Goal: Task Accomplishment & Management: Use online tool/utility

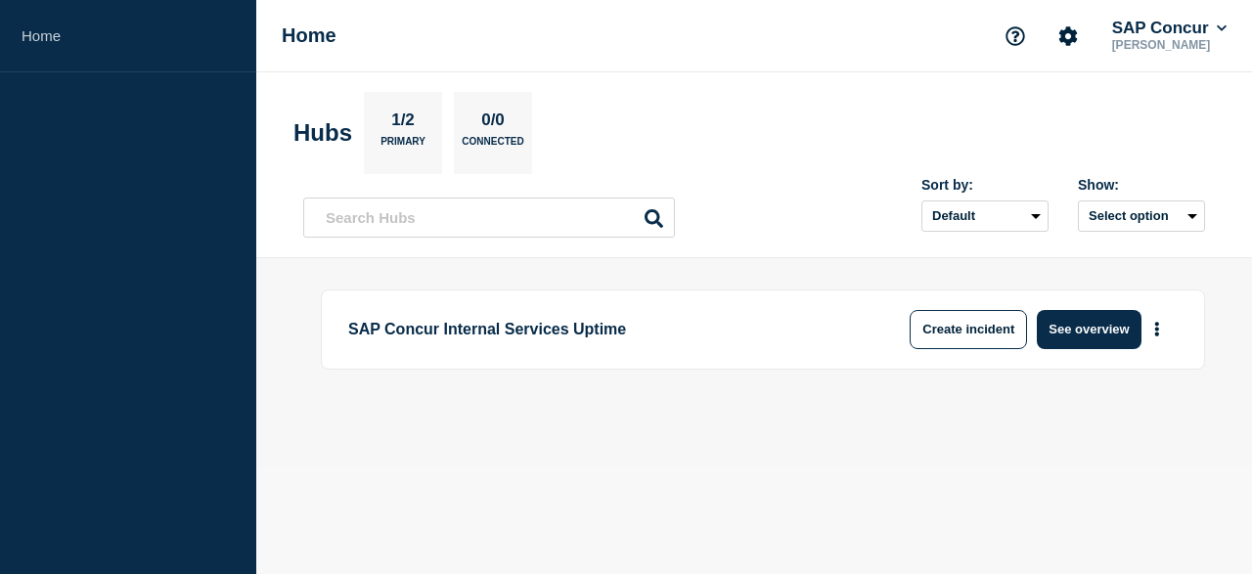
drag, startPoint x: 0, startPoint y: 0, endPoint x: 373, endPoint y: 510, distance: 631.5
click at [373, 510] on body "Home Home SAP Concur [PERSON_NAME] Hubs 1/2 Primary 0/0 Connected Sort by: Defa…" at bounding box center [626, 287] width 1252 height 574
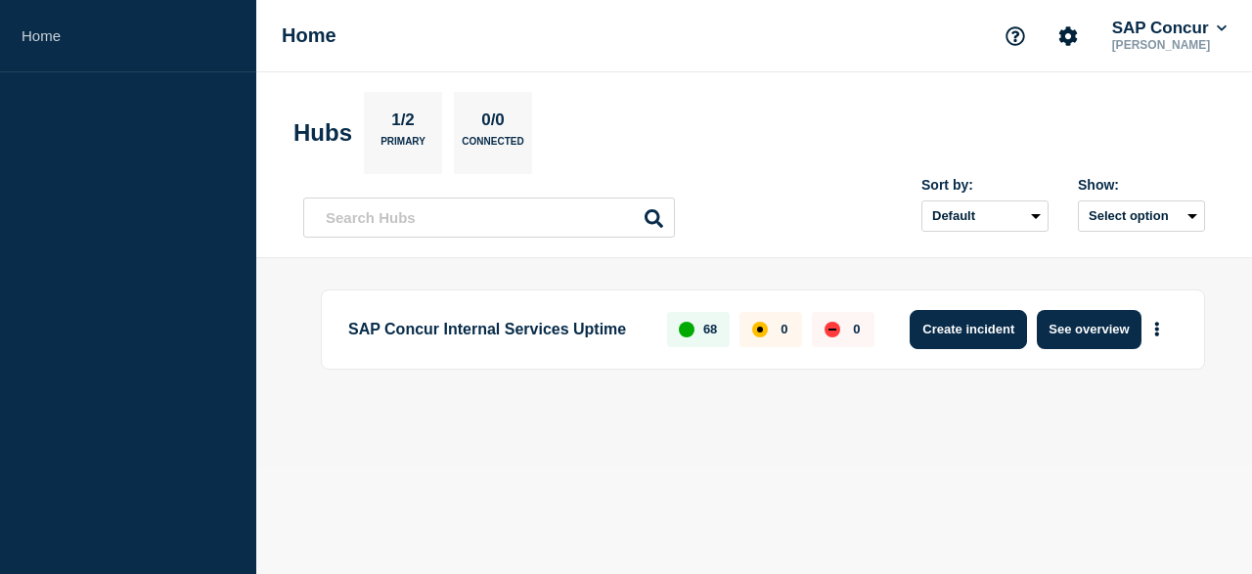
click at [967, 340] on button "Create incident" at bounding box center [968, 329] width 117 height 39
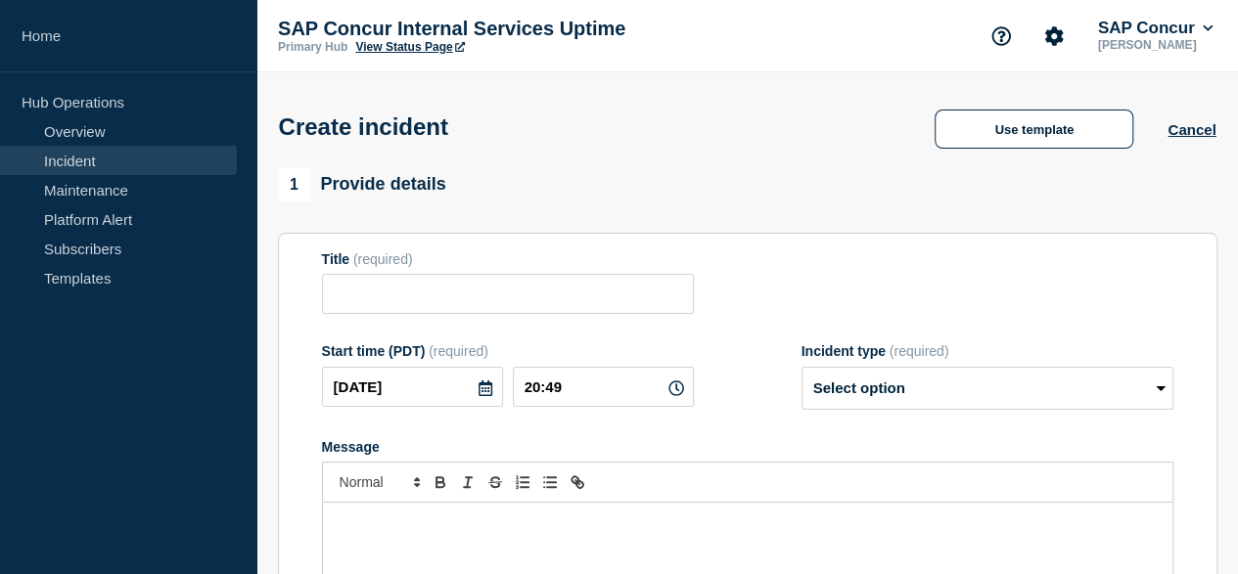
scroll to position [196, 0]
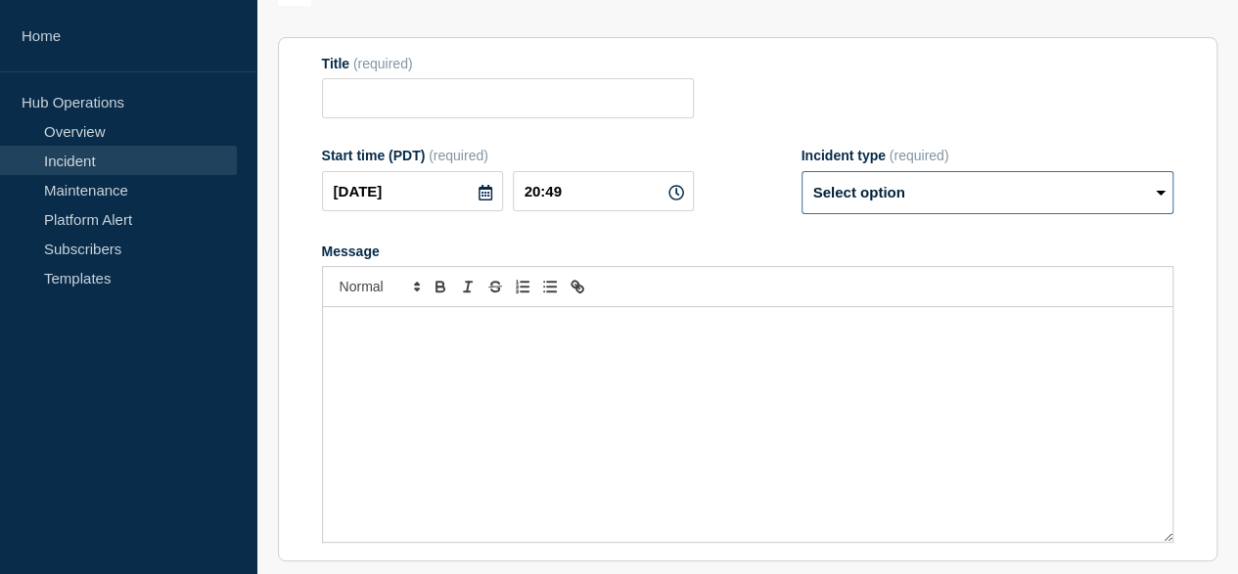
click at [1153, 191] on select "Select option Investigating Identified Monitoring" at bounding box center [987, 192] width 372 height 43
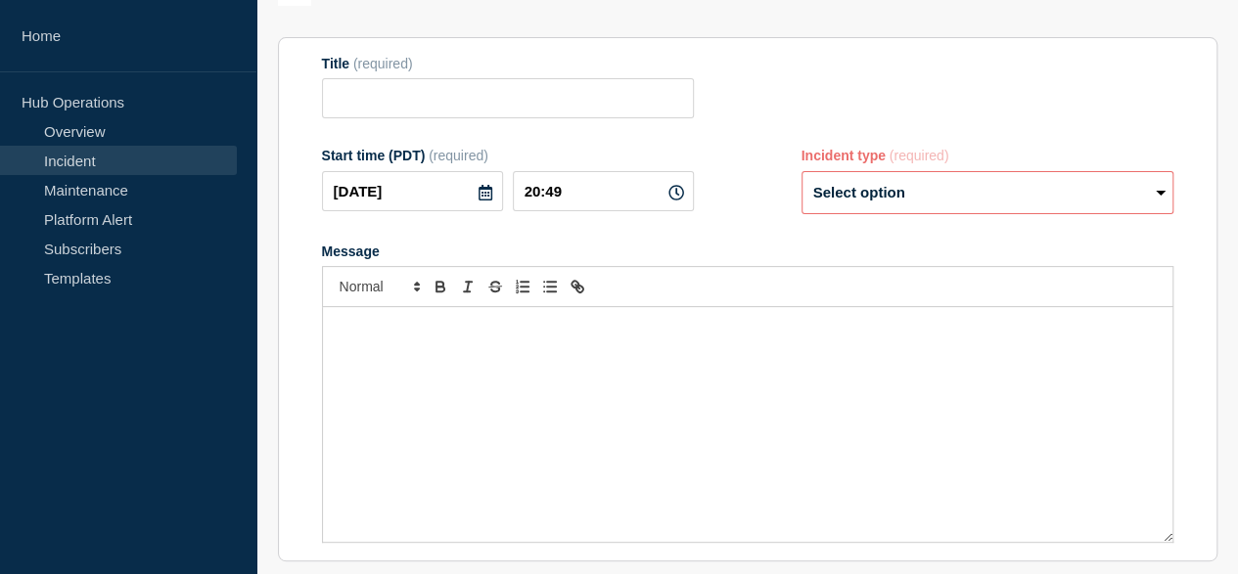
click at [701, 235] on form "Title (required) Start time (PDT) (required) [DATE] 20:49 Incident type (requir…" at bounding box center [747, 300] width 851 height 488
click at [1151, 195] on select "Select option Investigating Identified Monitoring" at bounding box center [987, 192] width 372 height 43
click at [755, 212] on div "Start time (PDT) (required) [DATE] 20:49 Incident type (required) Select option…" at bounding box center [747, 181] width 851 height 67
click at [1159, 200] on select "Select option Investigating Identified Monitoring" at bounding box center [987, 192] width 372 height 43
click at [758, 214] on div "Start time (PDT) (required) [DATE] 20:49 Incident type (required) Select option…" at bounding box center [747, 181] width 851 height 67
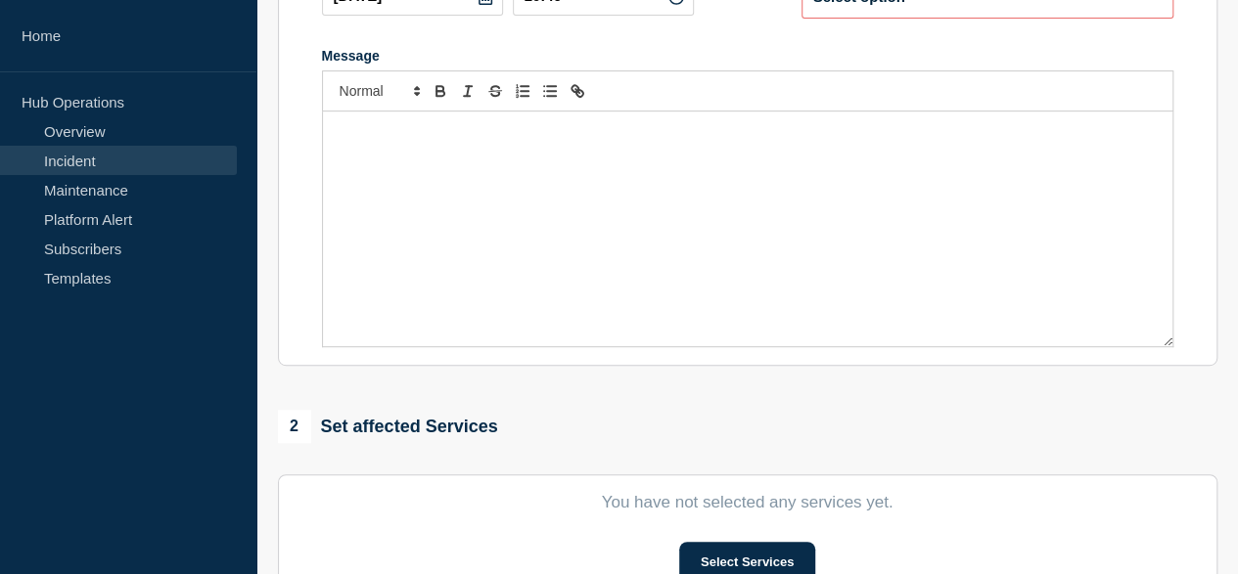
scroll to position [489, 0]
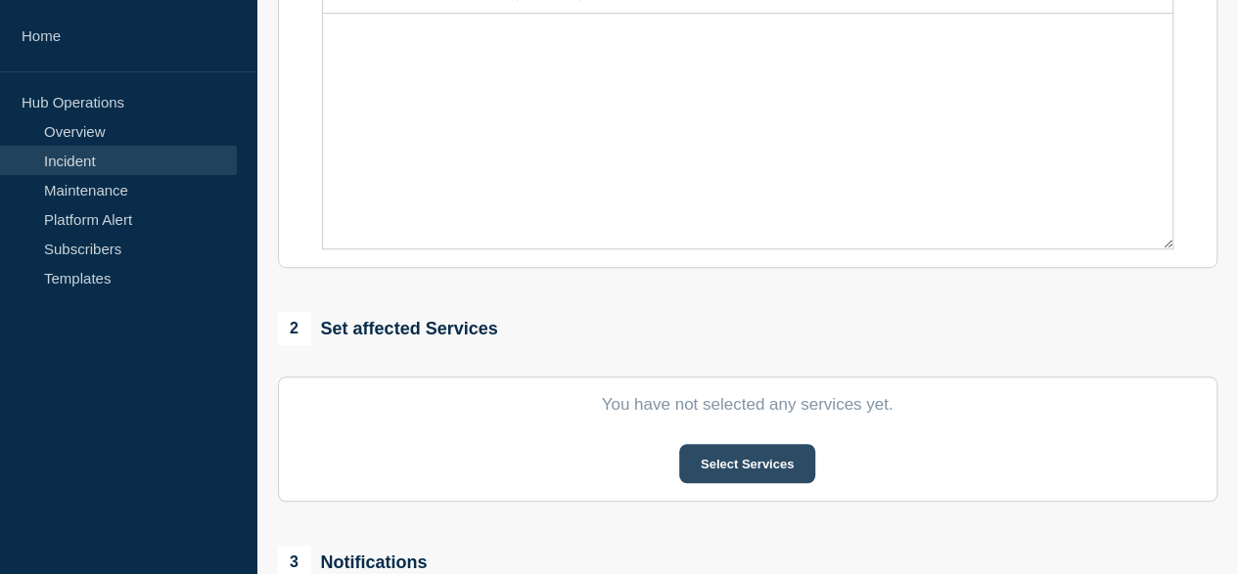
click at [721, 469] on button "Select Services" at bounding box center [747, 463] width 136 height 39
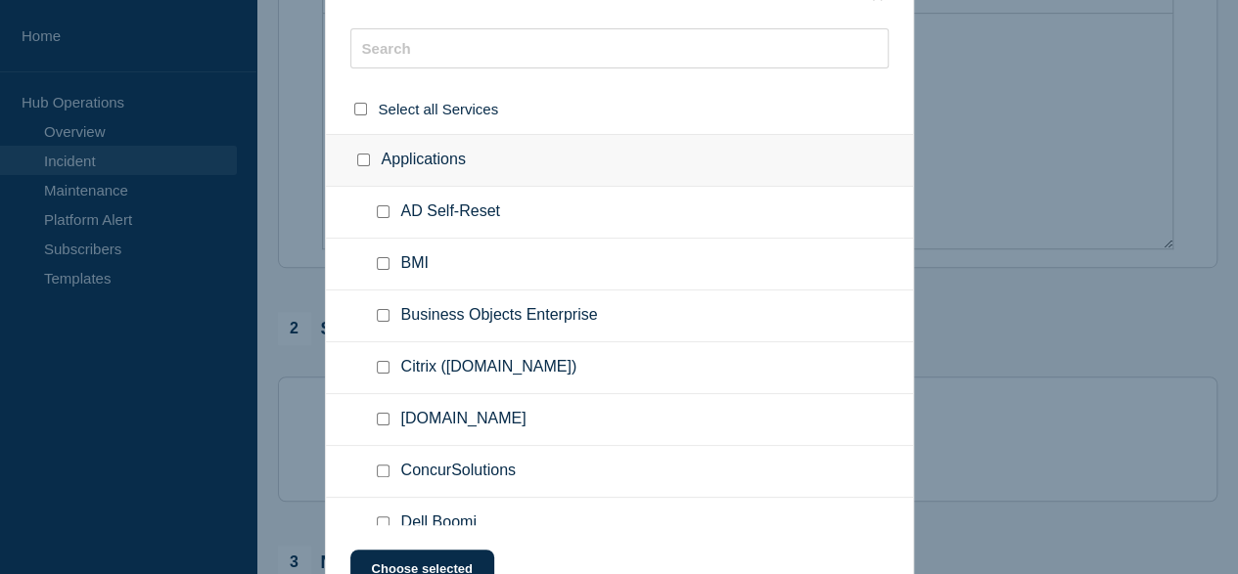
click at [378, 252] on ul "BMI" at bounding box center [619, 265] width 587 height 52
click at [384, 269] on input "BMI checkbox" at bounding box center [383, 263] width 13 height 13
checkbox input "true"
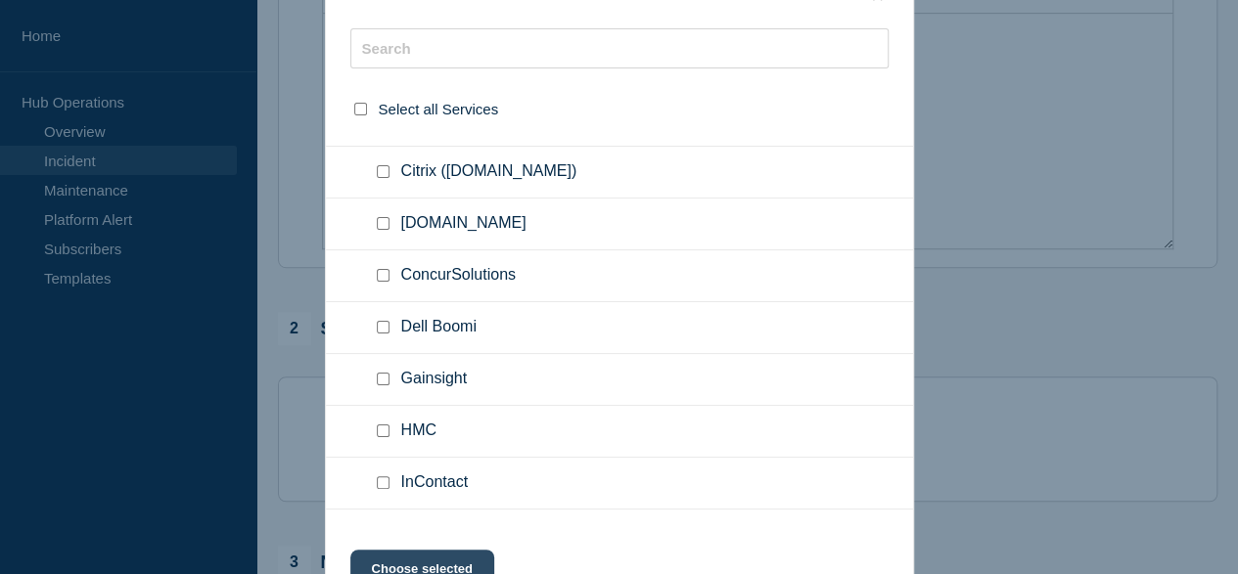
click at [430, 562] on button "Choose selected" at bounding box center [422, 569] width 144 height 39
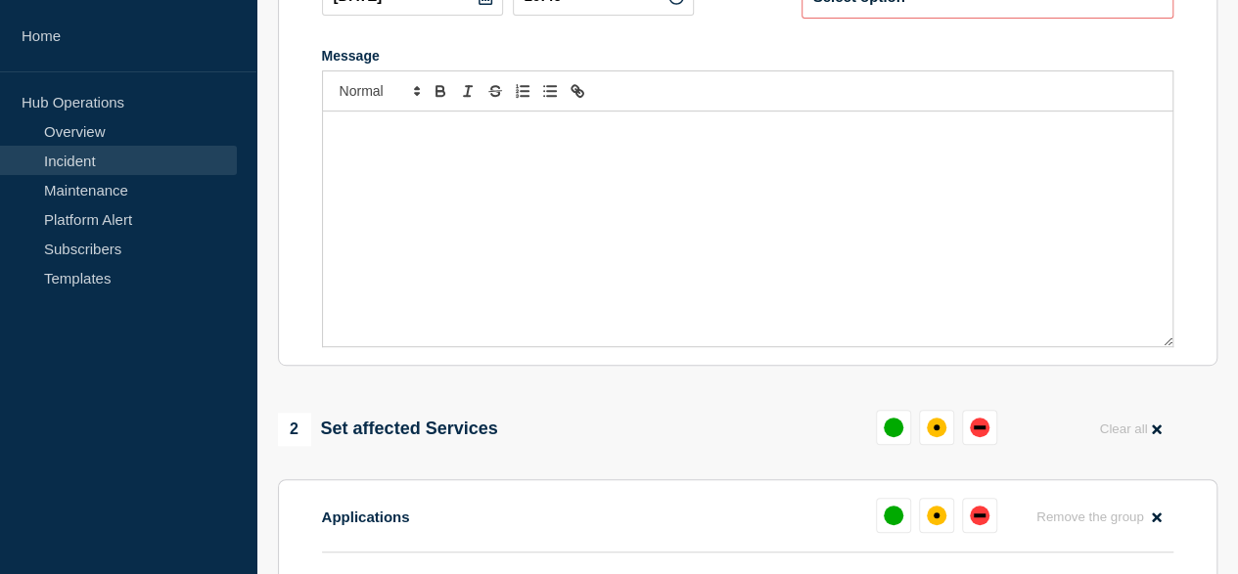
scroll to position [0, 0]
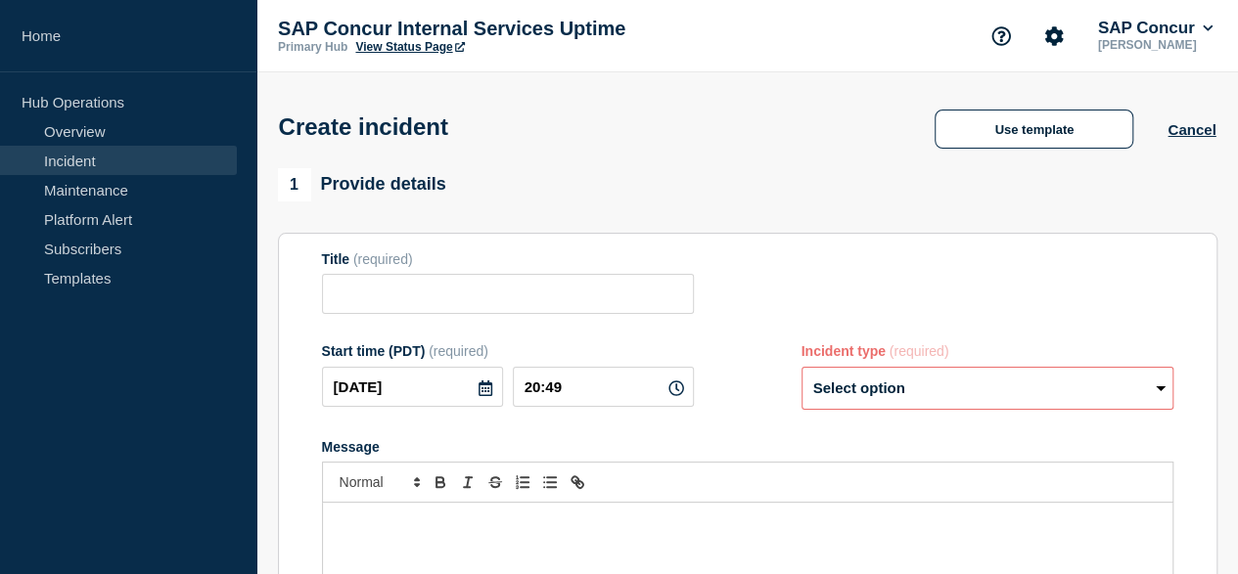
click at [390, 41] on link "View Status Page" at bounding box center [409, 47] width 109 height 14
click at [71, 130] on link "Overview" at bounding box center [118, 130] width 237 height 29
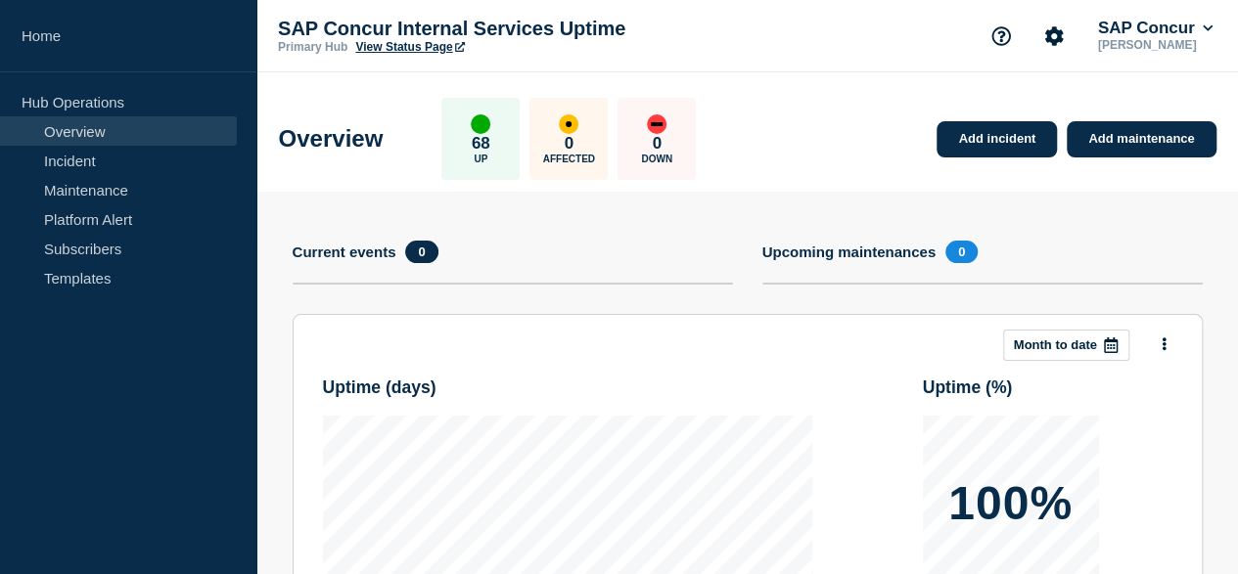
scroll to position [364, 0]
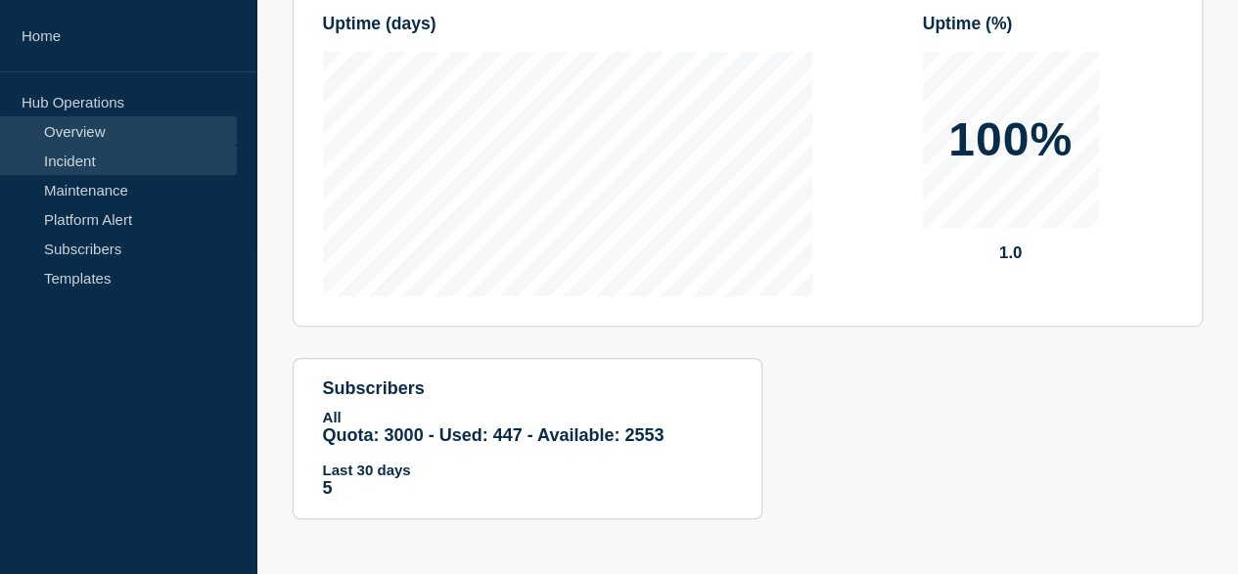
click at [74, 168] on link "Incident" at bounding box center [118, 160] width 237 height 29
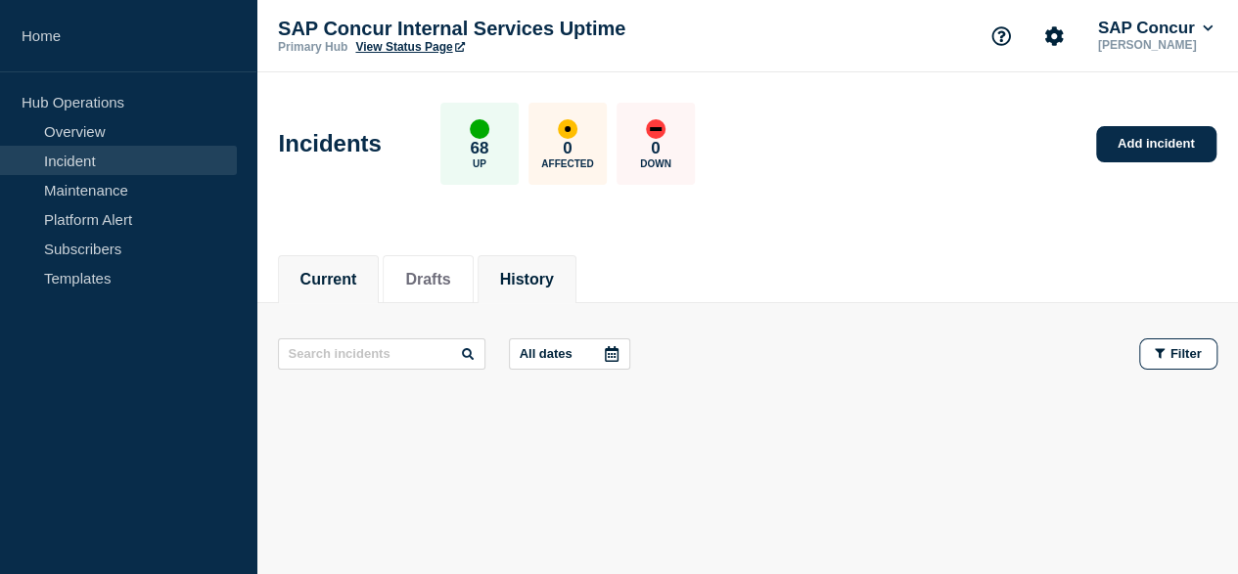
click at [554, 271] on button "History" at bounding box center [527, 280] width 54 height 18
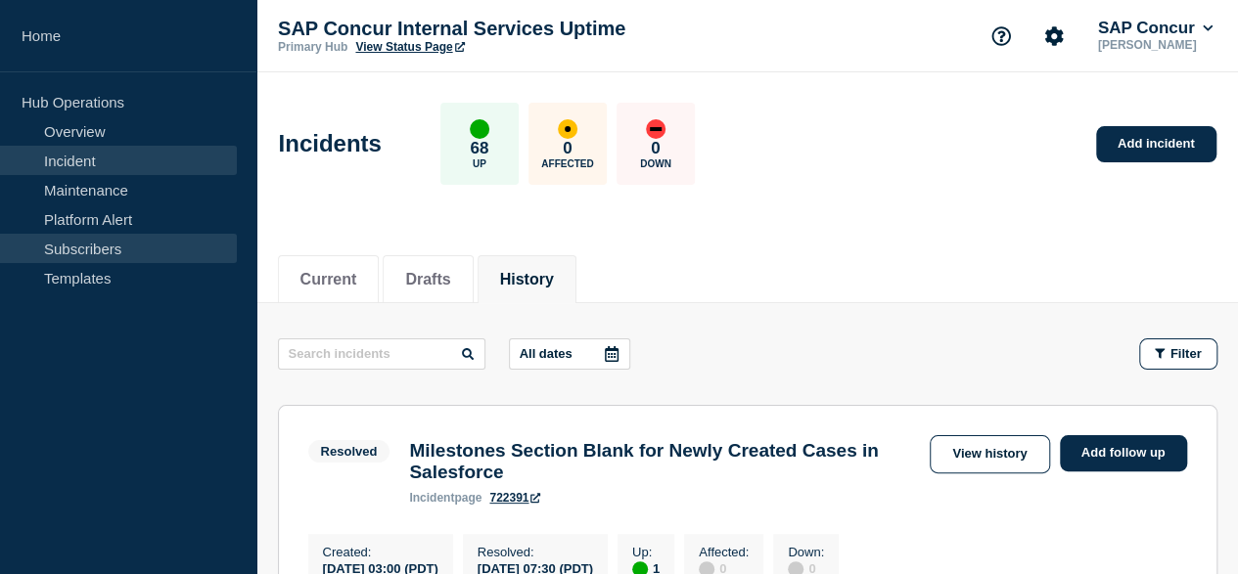
click at [147, 238] on link "Subscribers" at bounding box center [118, 248] width 237 height 29
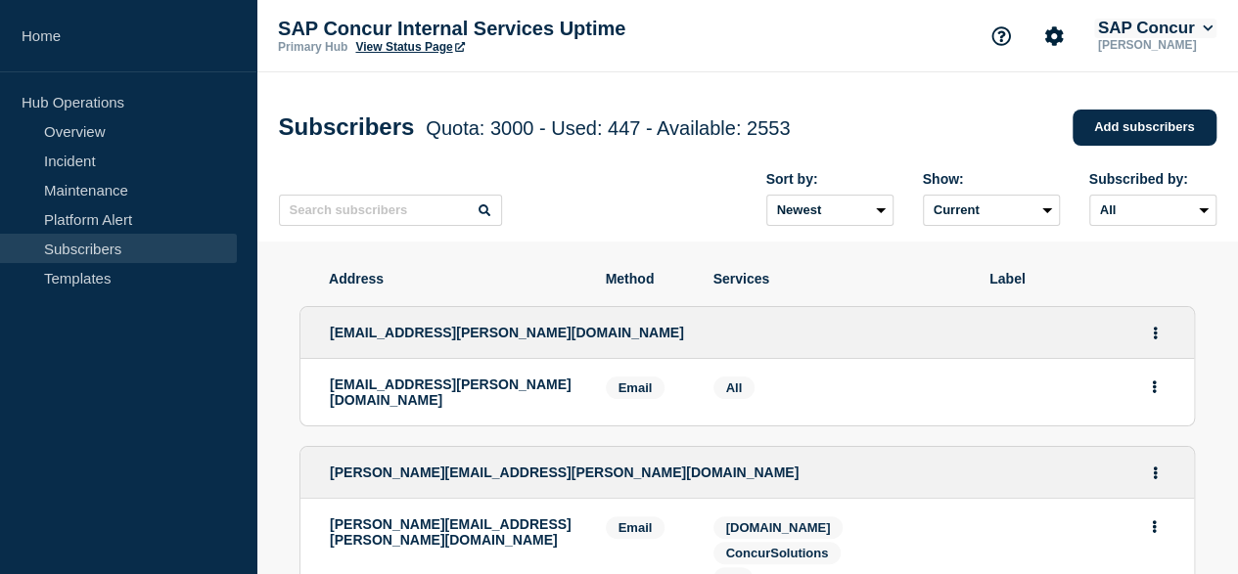
click at [1108, 30] on button "SAP Concur" at bounding box center [1155, 29] width 122 height 20
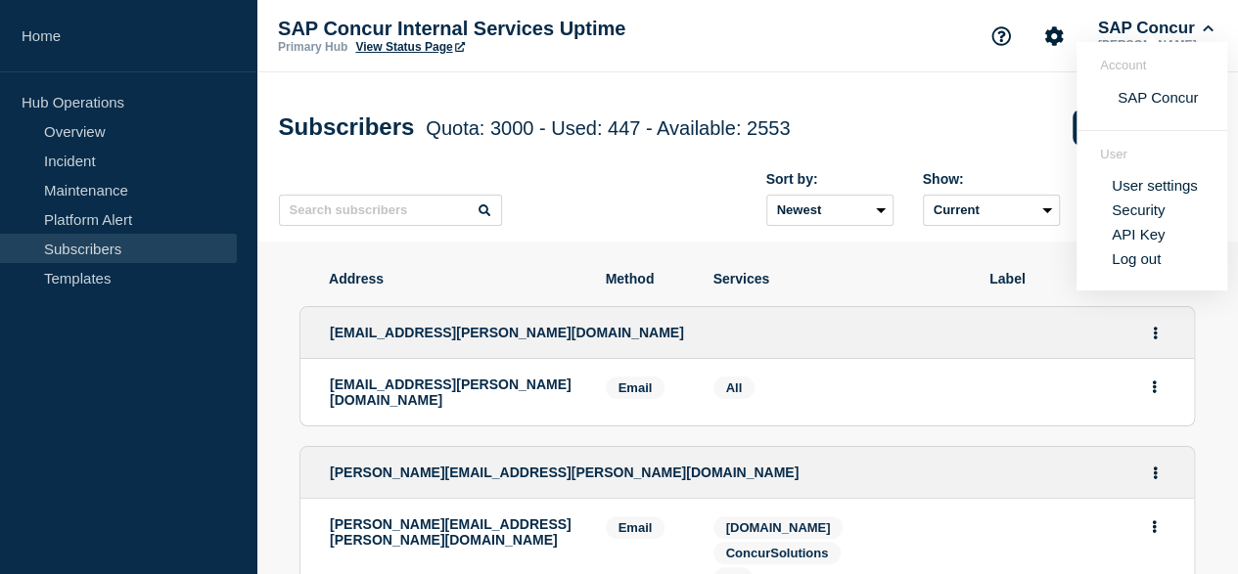
click at [925, 64] on div "SAP Concur Internal Services Uptime Primary Hub View Status Page SAP Concur [PE…" at bounding box center [746, 36] width 981 height 72
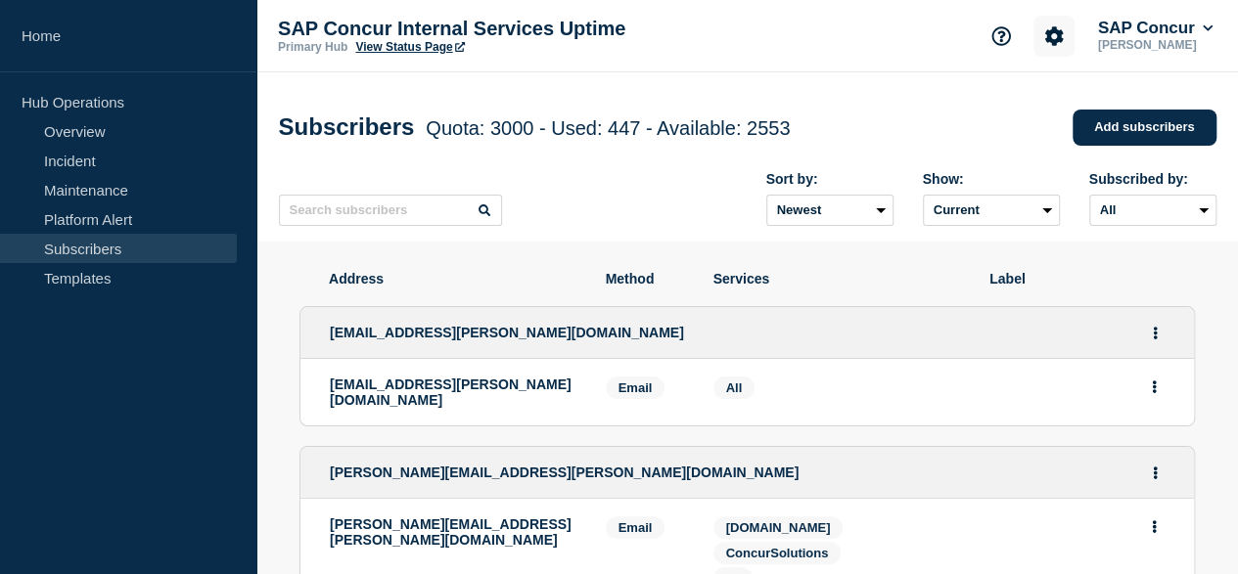
click at [1054, 37] on icon "Account settings" at bounding box center [1053, 35] width 19 height 19
click at [886, 64] on div "SAP Concur Internal Services Uptime Primary Hub View Status Page Account settin…" at bounding box center [746, 36] width 981 height 72
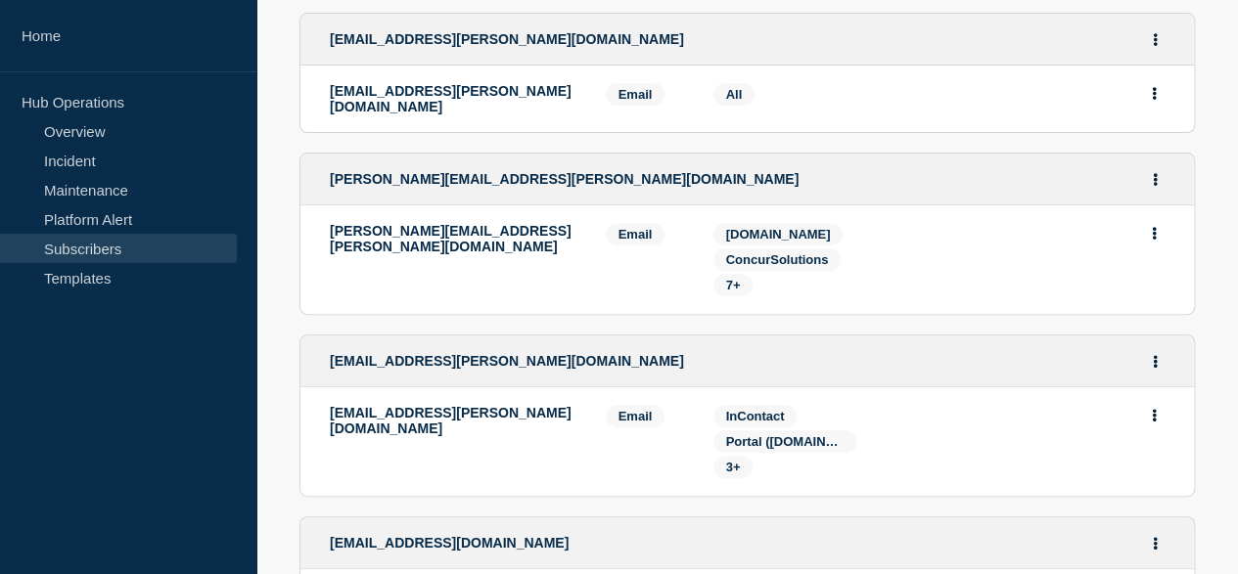
scroll to position [489, 0]
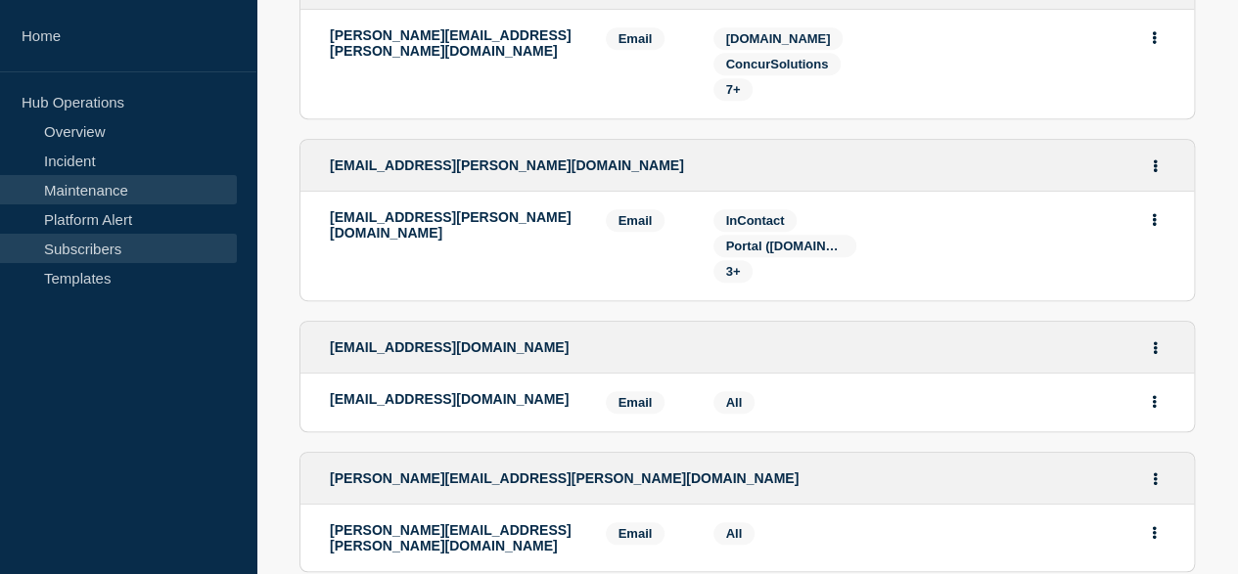
click at [82, 183] on link "Maintenance" at bounding box center [118, 189] width 237 height 29
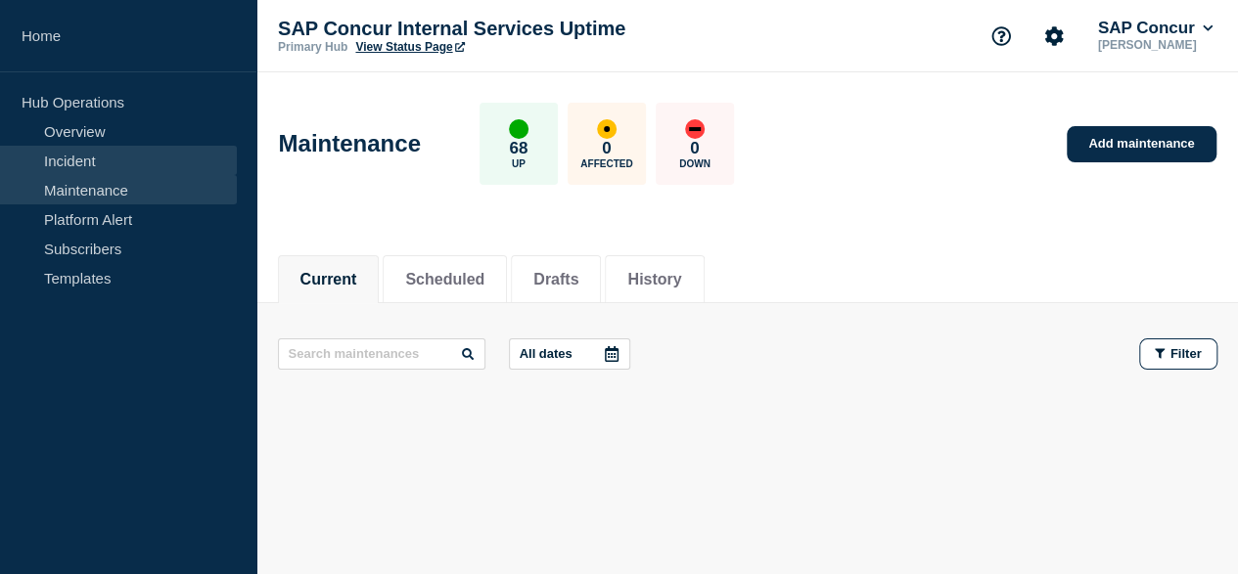
click at [64, 154] on link "Incident" at bounding box center [118, 160] width 237 height 29
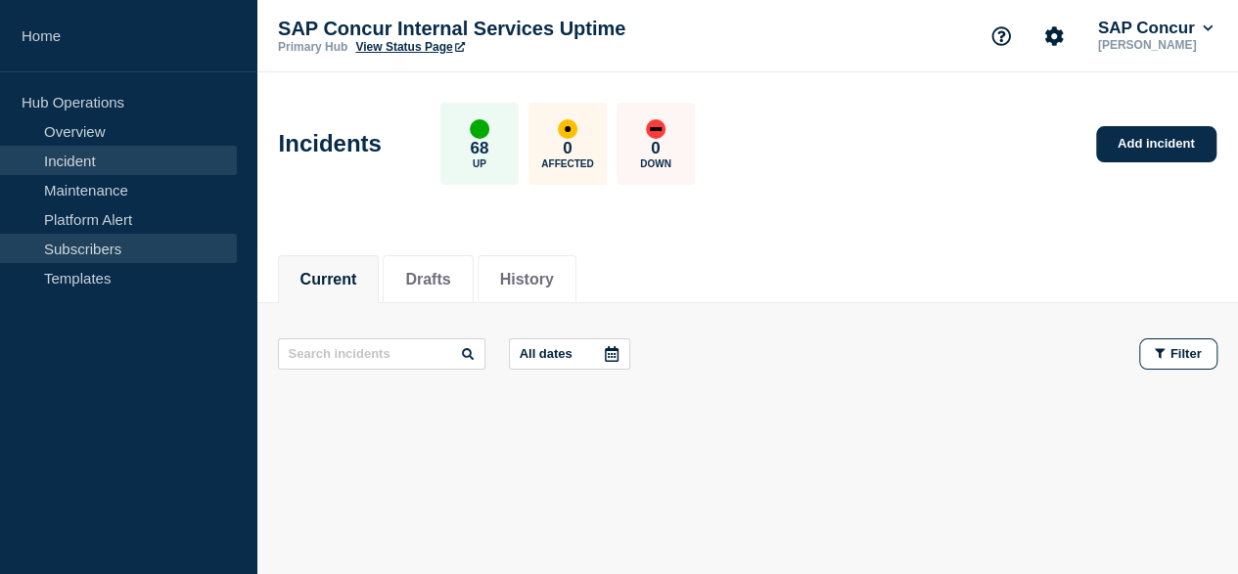
click at [92, 251] on link "Subscribers" at bounding box center [118, 248] width 237 height 29
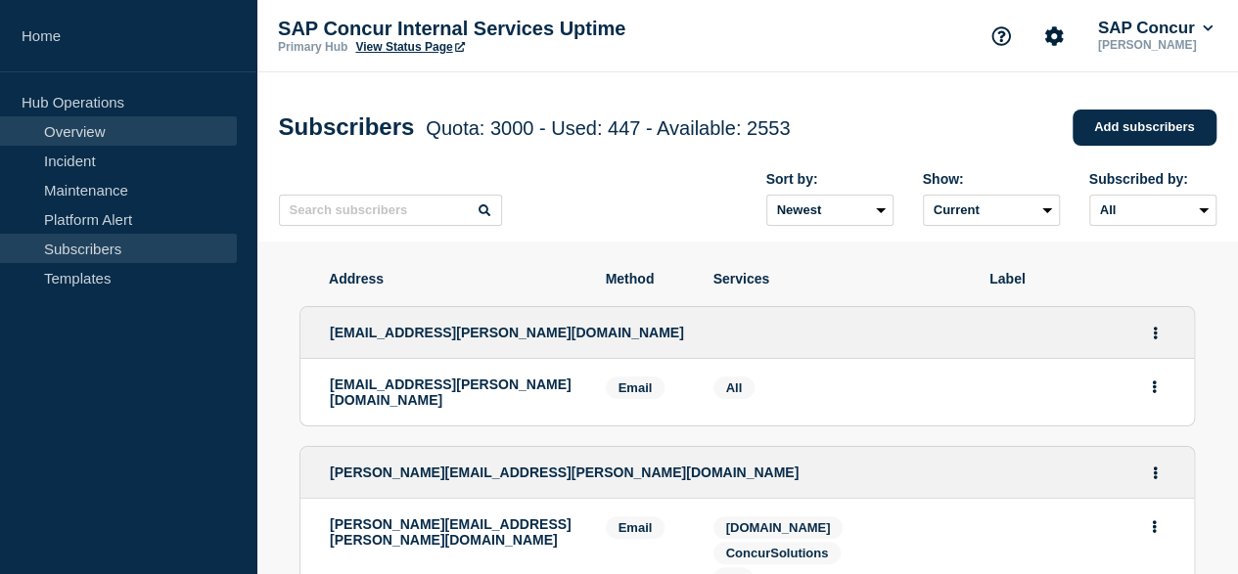
click at [96, 134] on link "Overview" at bounding box center [118, 130] width 237 height 29
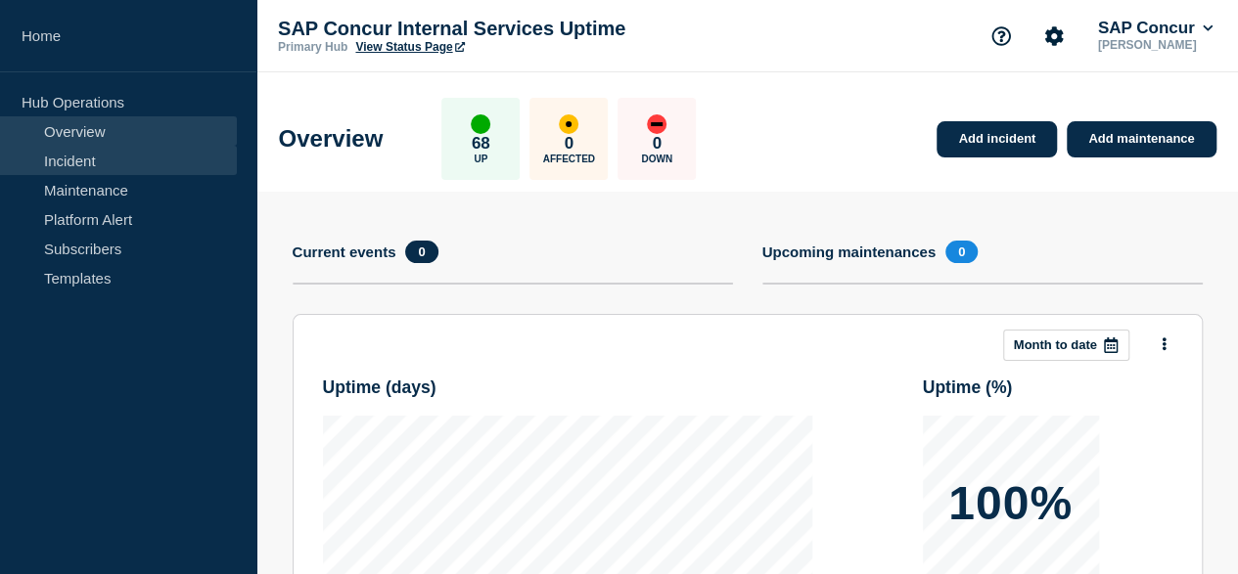
click at [59, 158] on link "Incident" at bounding box center [118, 160] width 237 height 29
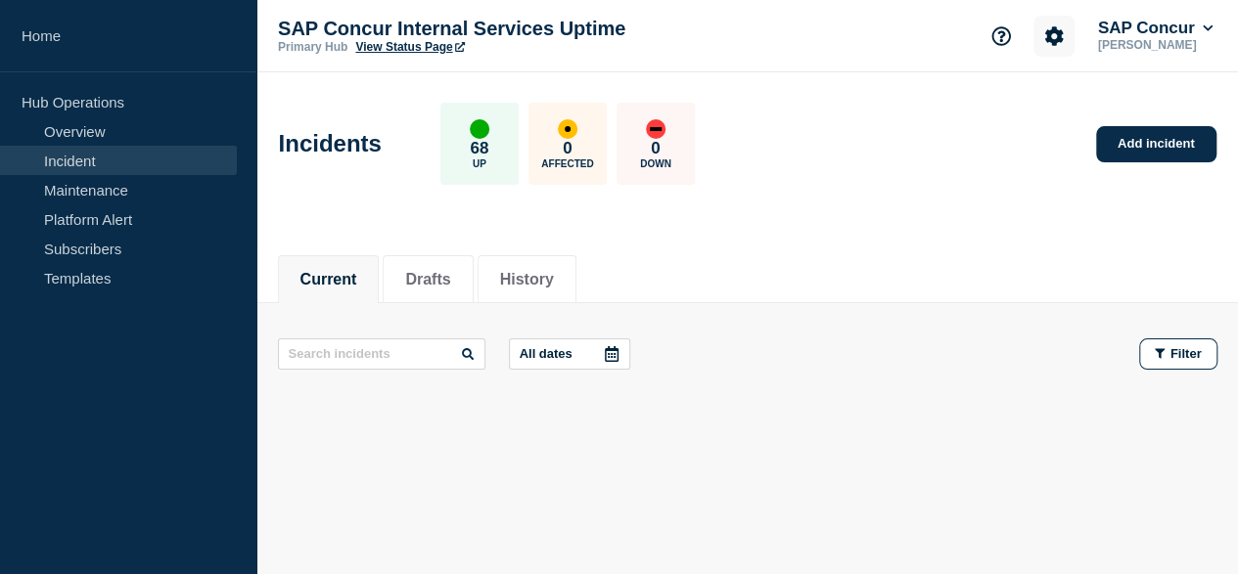
click at [1035, 36] on button "Account settings" at bounding box center [1053, 36] width 41 height 41
click at [931, 132] on div "Incidents 68 Up 0 Affected 0 Down Add incident" at bounding box center [746, 136] width 981 height 119
click at [1203, 30] on icon at bounding box center [1207, 29] width 11 height 12
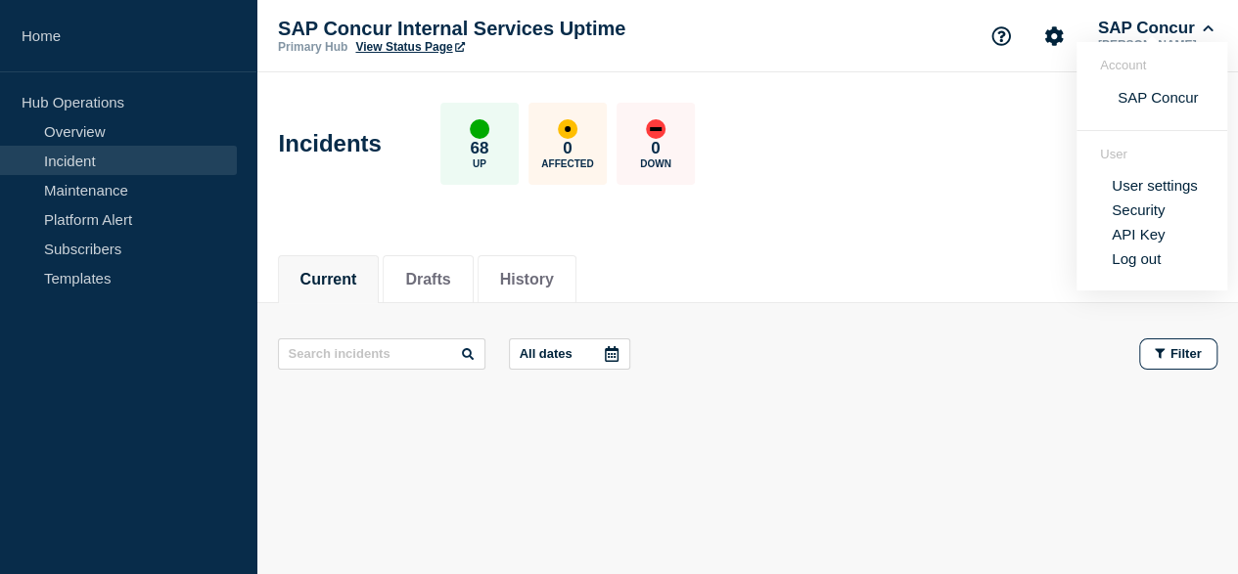
click at [990, 402] on div "All dates Filter" at bounding box center [747, 372] width 939 height 67
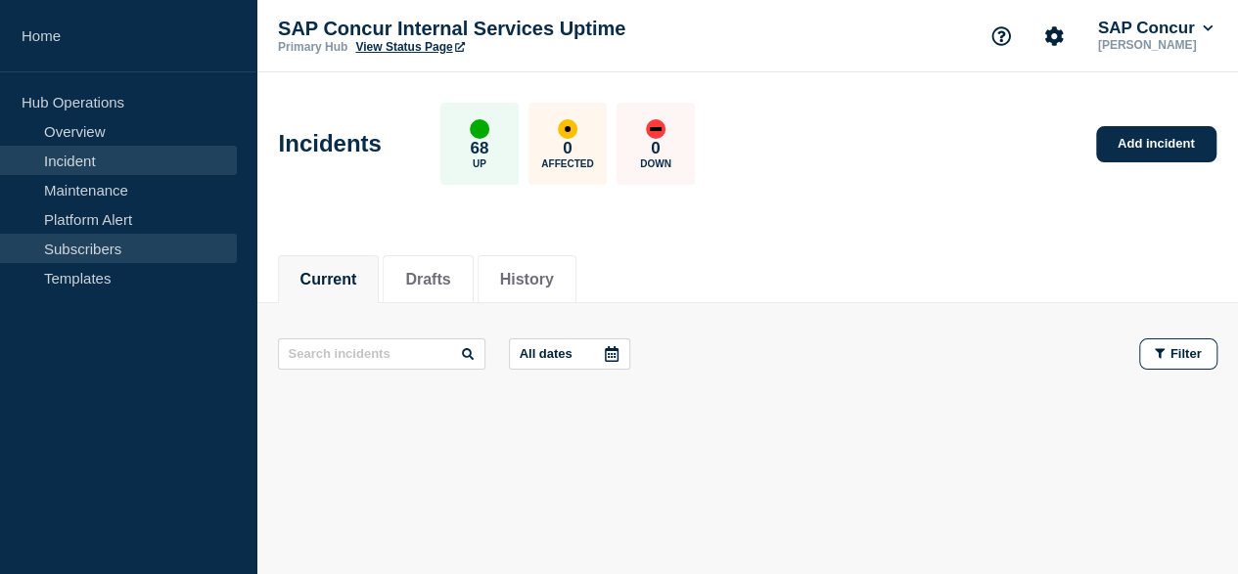
click at [69, 255] on link "Subscribers" at bounding box center [118, 248] width 237 height 29
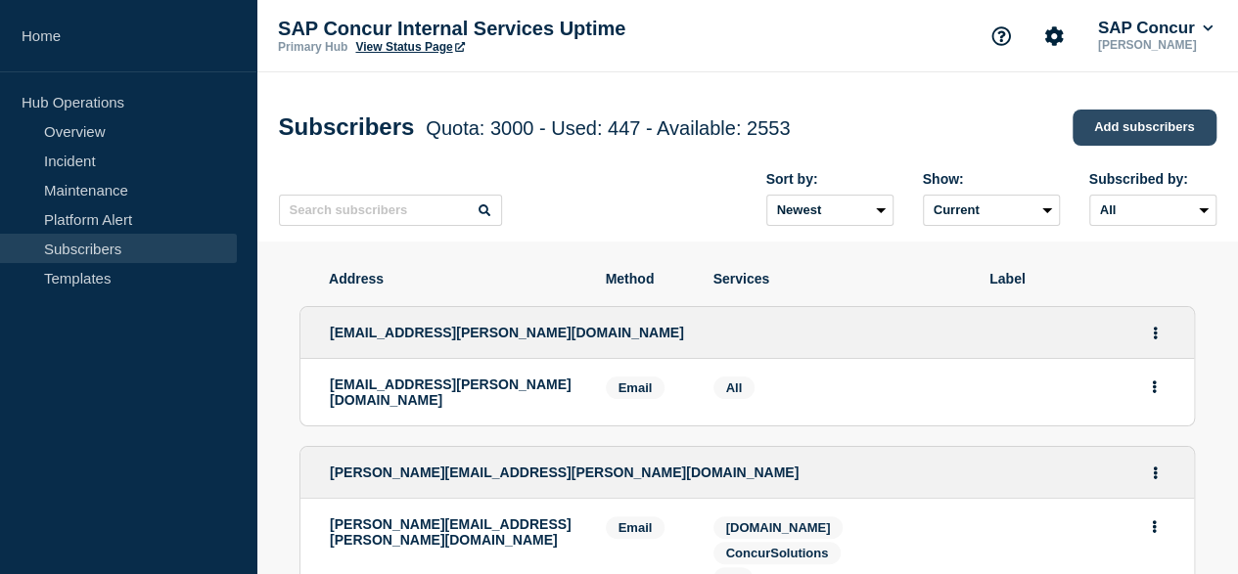
click at [1119, 122] on link "Add subscribers" at bounding box center [1144, 128] width 144 height 36
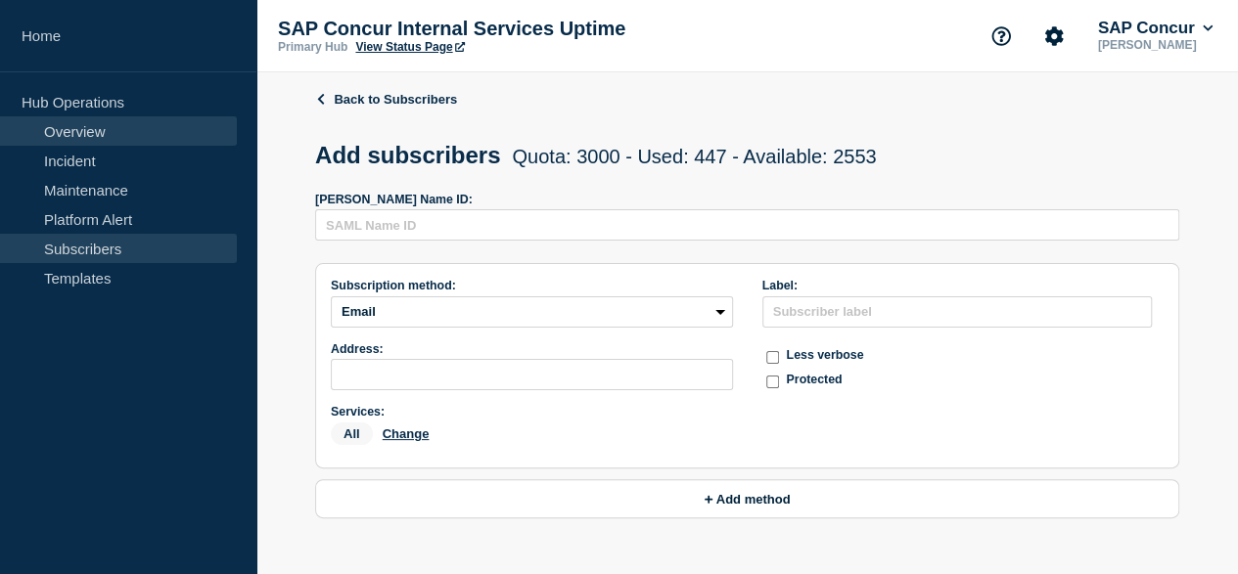
click at [61, 136] on link "Overview" at bounding box center [118, 130] width 237 height 29
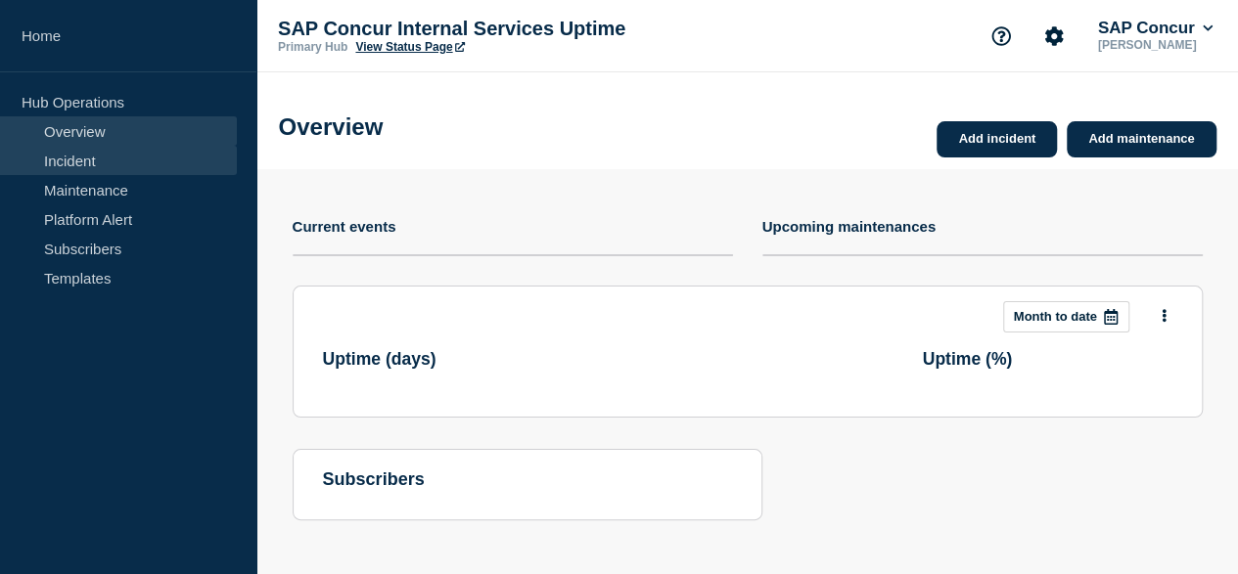
click at [72, 164] on link "Incident" at bounding box center [118, 160] width 237 height 29
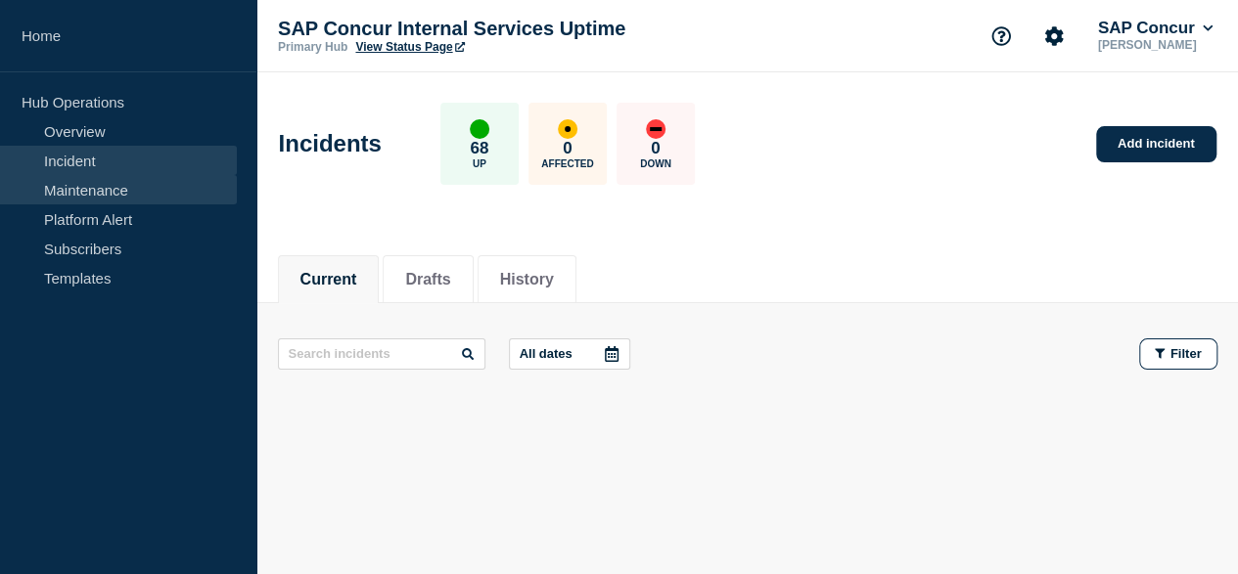
click at [97, 195] on link "Maintenance" at bounding box center [118, 189] width 237 height 29
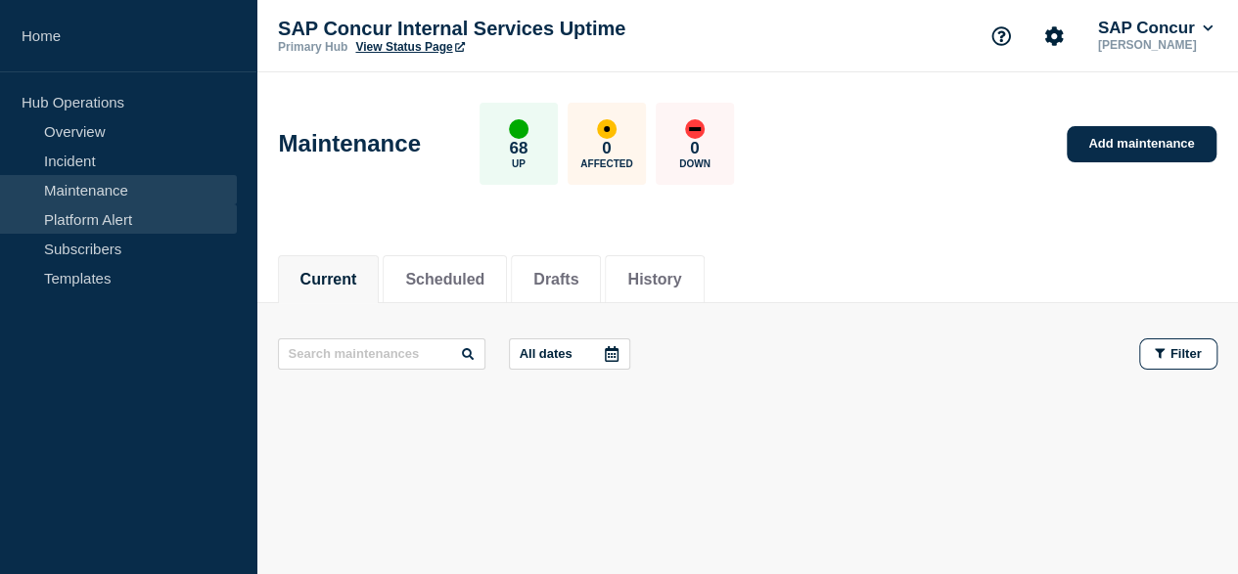
click at [104, 210] on link "Platform Alert" at bounding box center [118, 218] width 237 height 29
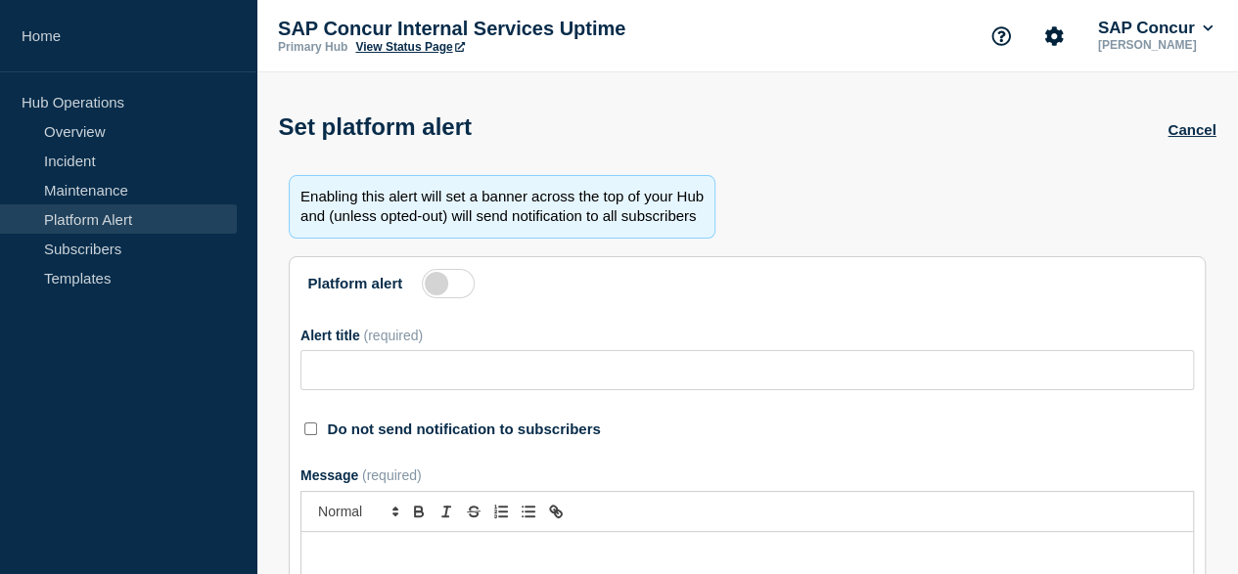
type input "Jira Helpdesk ([DOMAIN_NAME]) will be offline"
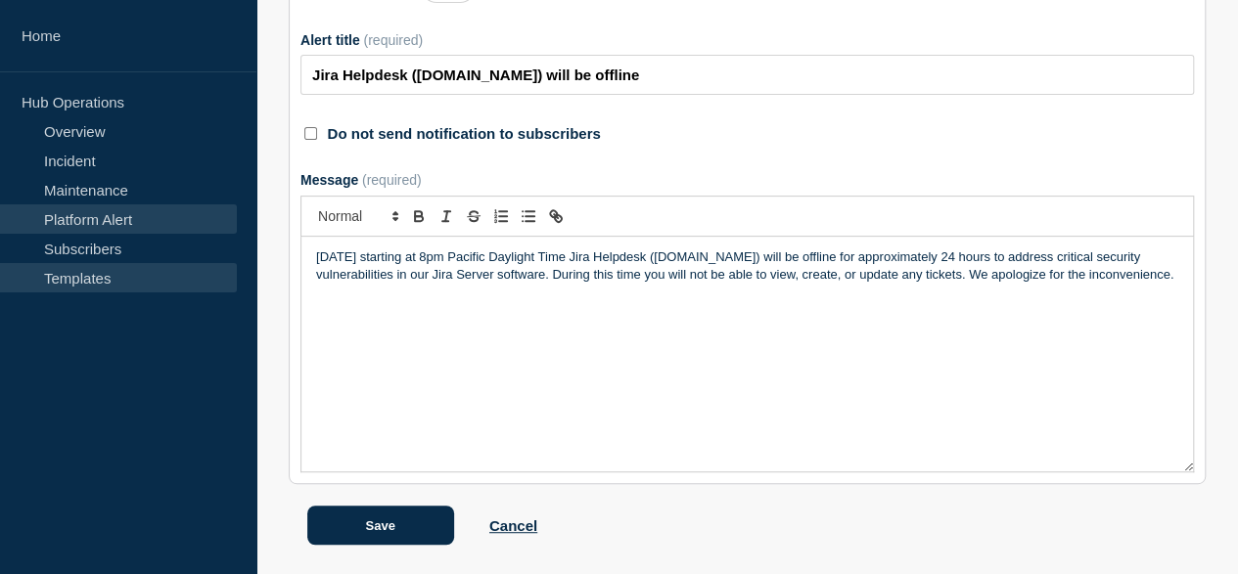
scroll to position [187, 0]
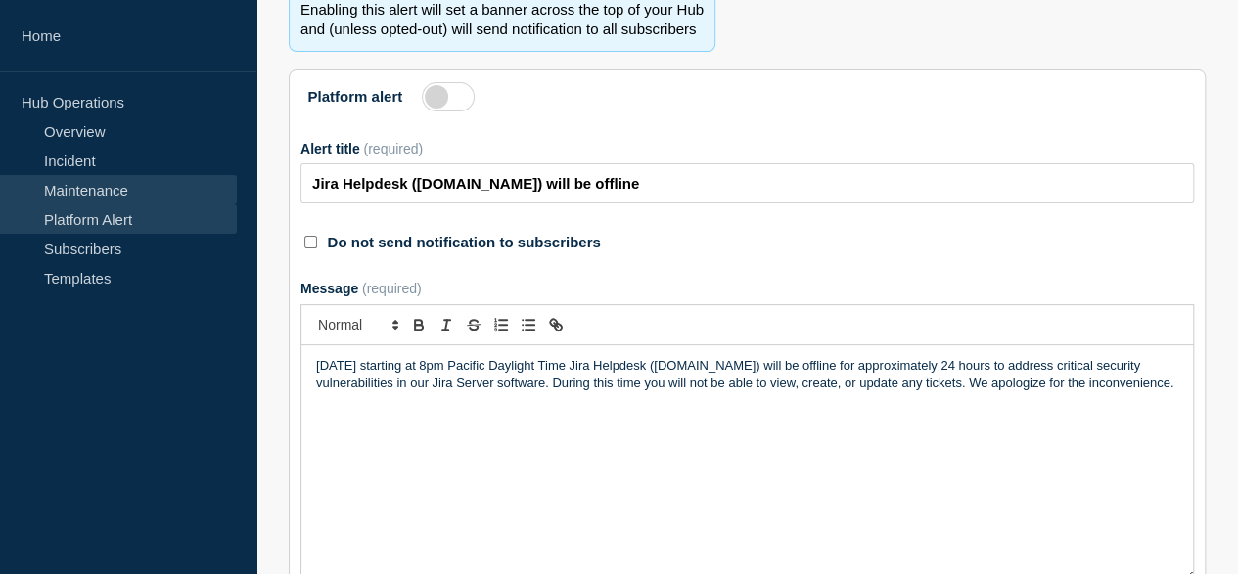
click at [81, 192] on link "Maintenance" at bounding box center [118, 189] width 237 height 29
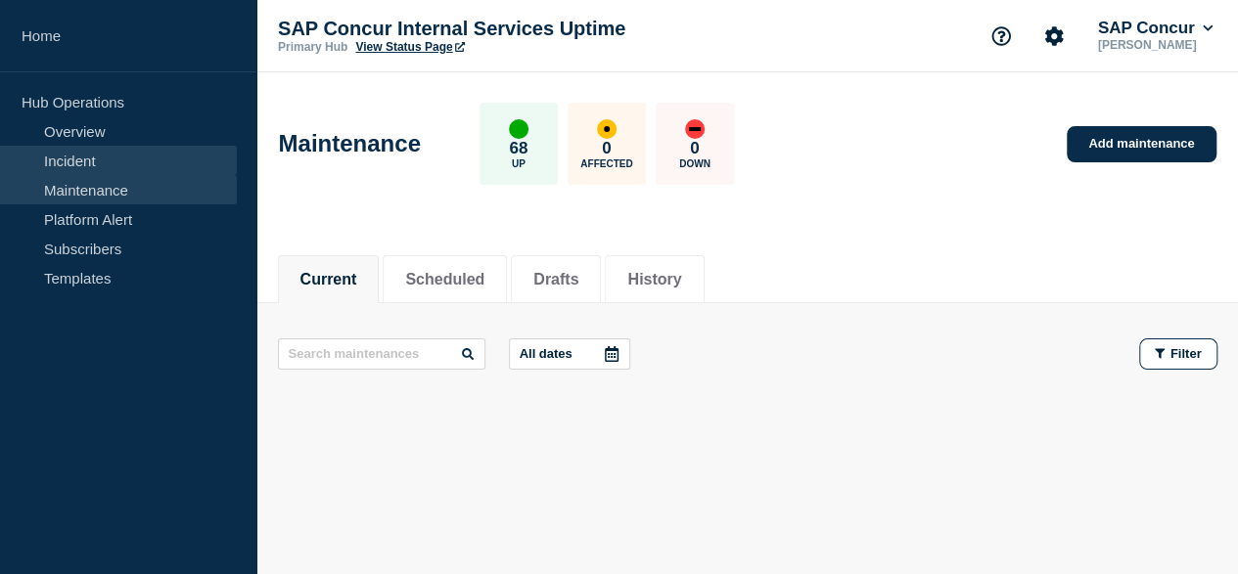
click at [63, 161] on link "Incident" at bounding box center [118, 160] width 237 height 29
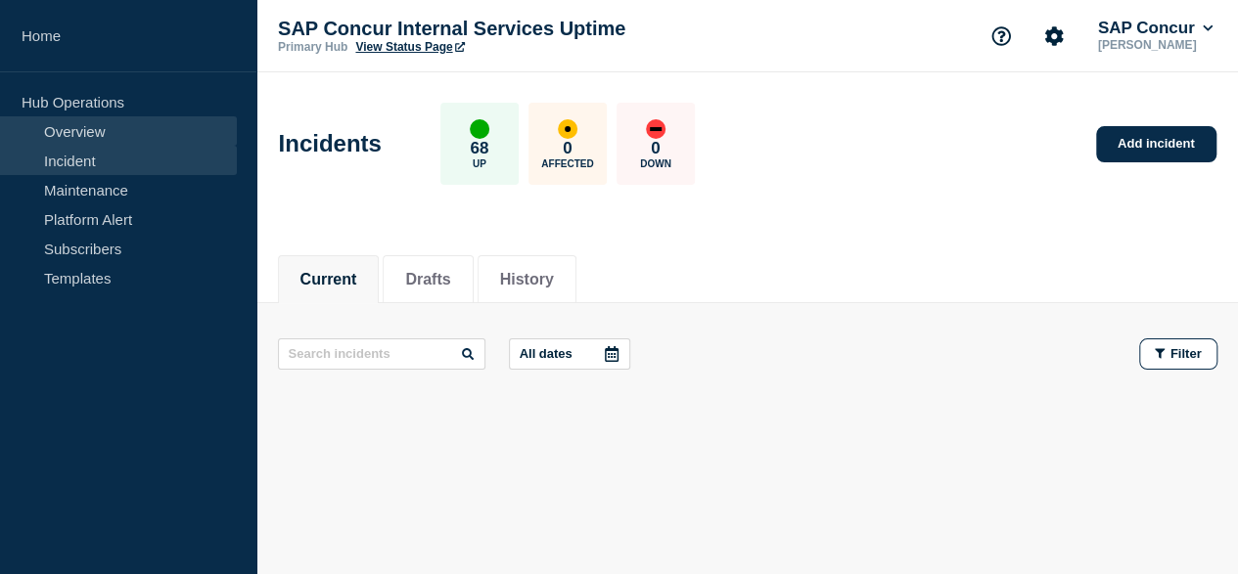
click at [72, 136] on link "Overview" at bounding box center [118, 130] width 237 height 29
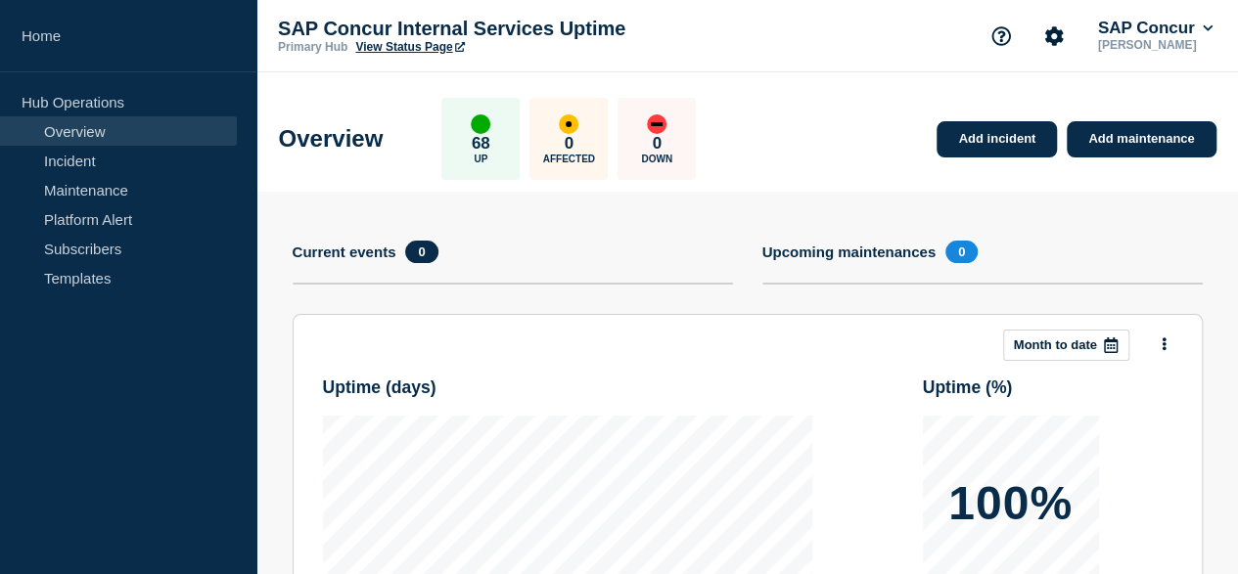
click at [53, 99] on p "Hub Operations" at bounding box center [128, 101] width 256 height 29
click at [78, 97] on p "Hub Operations" at bounding box center [128, 101] width 256 height 29
click at [66, 284] on link "Templates" at bounding box center [118, 277] width 237 height 29
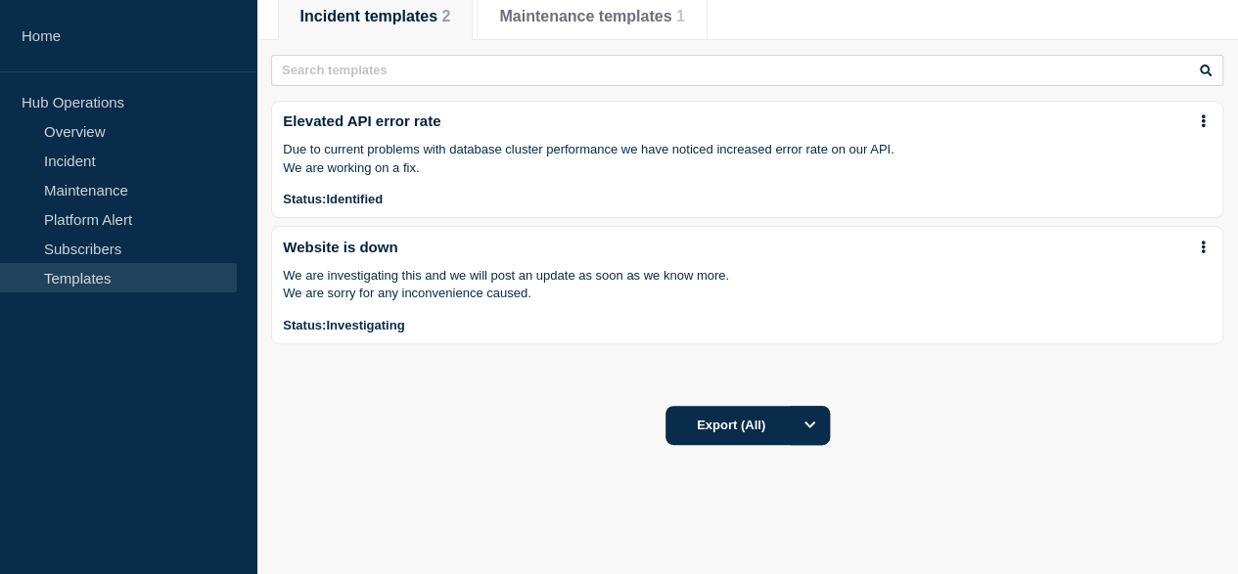
scroll to position [98, 0]
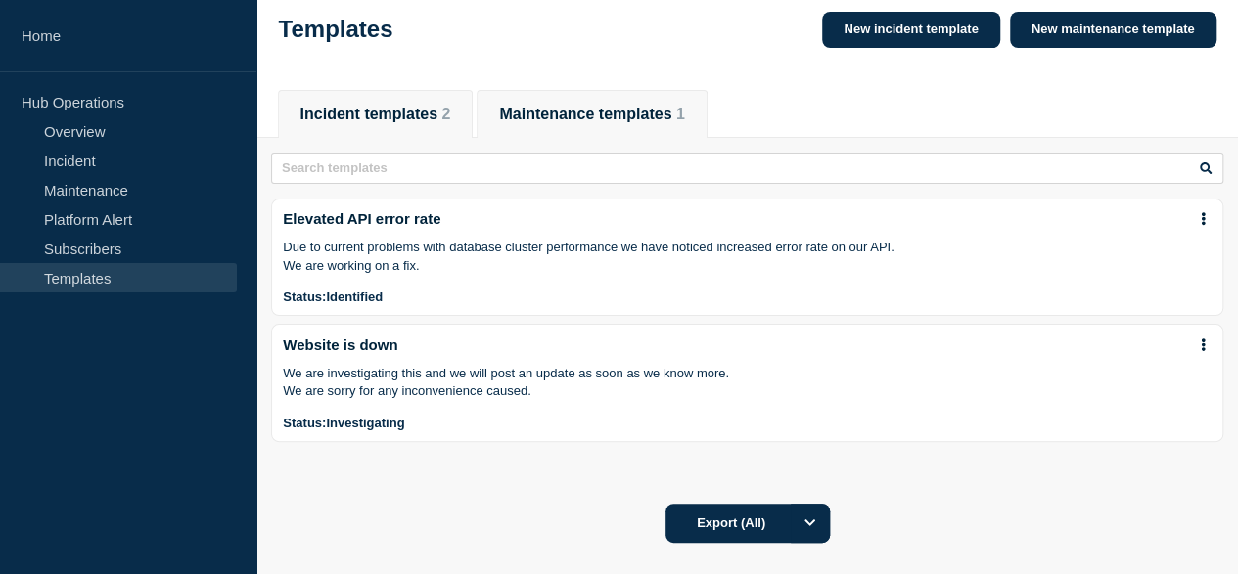
click at [559, 123] on button "Maintenance templates 1" at bounding box center [591, 115] width 185 height 18
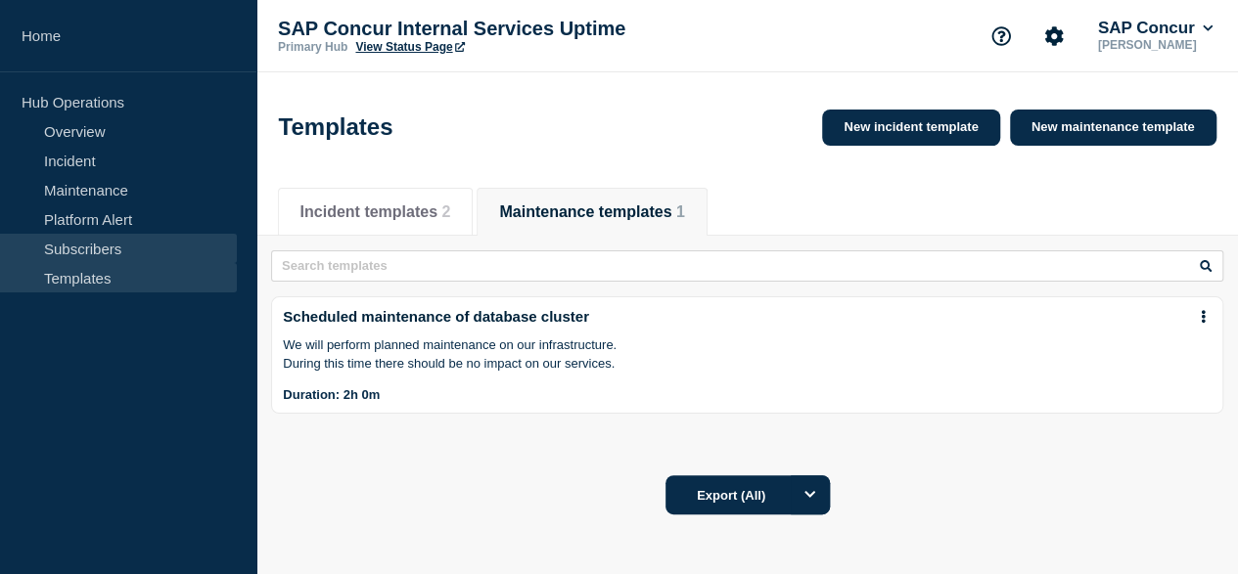
click at [79, 238] on link "Subscribers" at bounding box center [118, 248] width 237 height 29
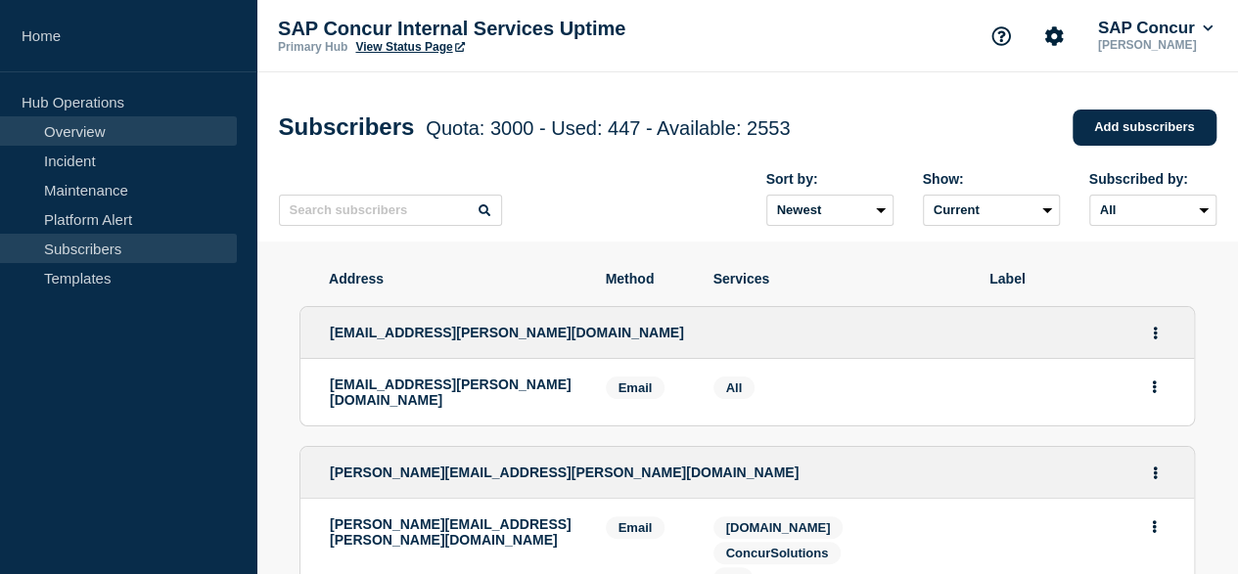
click at [95, 126] on link "Overview" at bounding box center [118, 130] width 237 height 29
